Goal: Navigation & Orientation: Find specific page/section

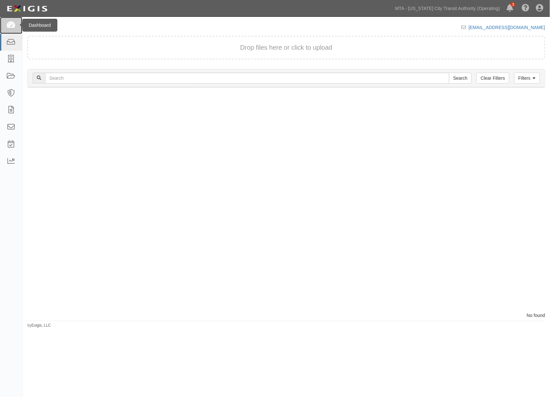
click at [13, 23] on icon at bounding box center [10, 25] width 9 height 7
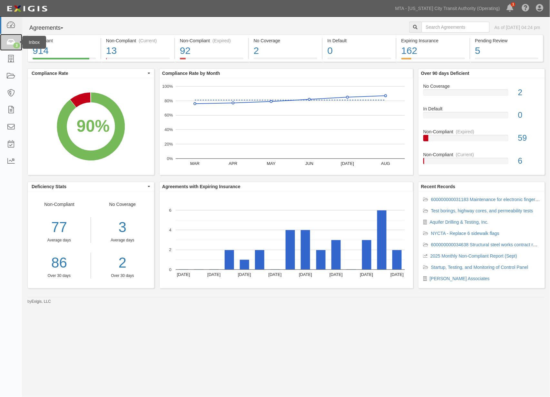
click at [11, 42] on icon at bounding box center [10, 42] width 9 height 7
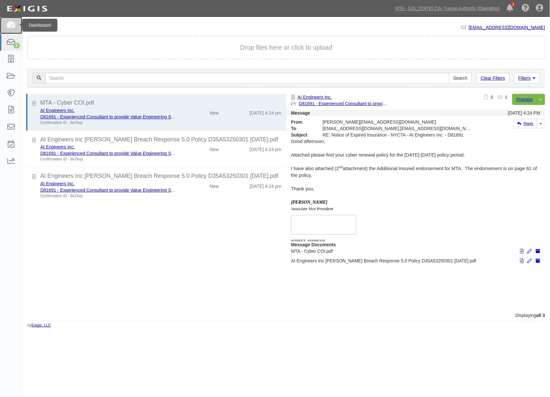
click at [11, 24] on icon at bounding box center [10, 25] width 9 height 7
click at [542, 6] on icon at bounding box center [539, 9] width 7 height 8
click at [518, 40] on link "Sign Out" at bounding box center [521, 37] width 51 height 13
